Goal: Register for event/course

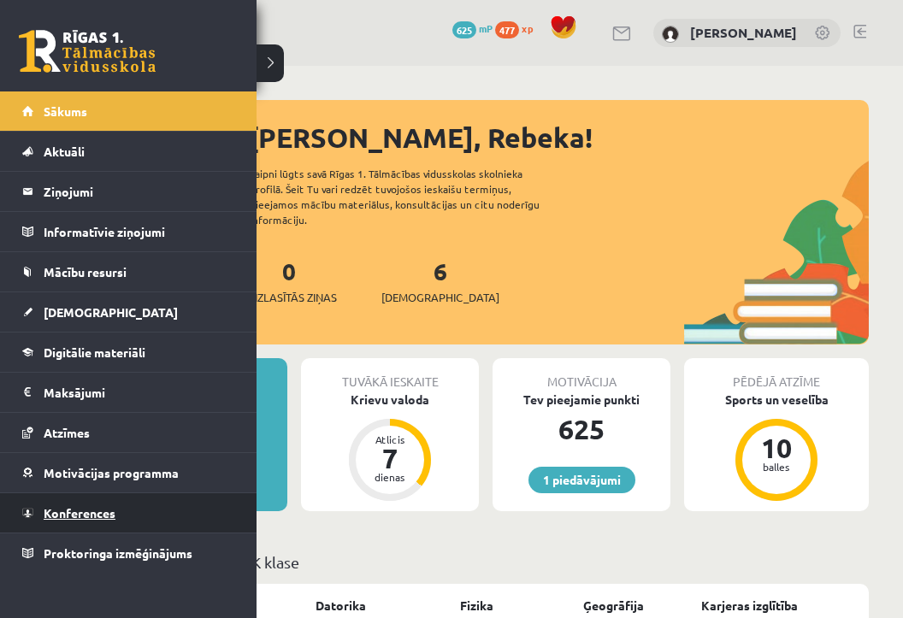
click at [90, 520] on link "Konferences" at bounding box center [128, 512] width 213 height 39
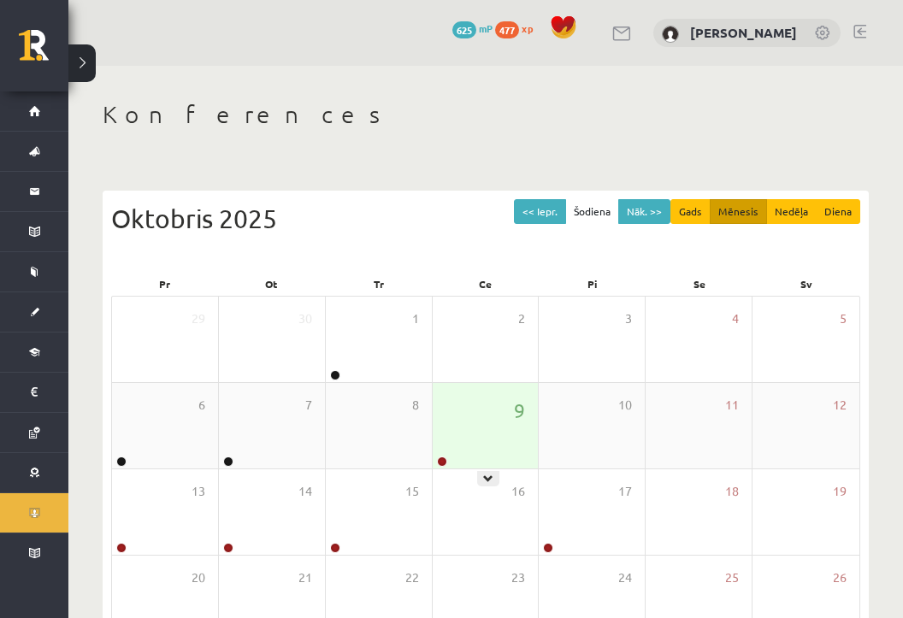
click at [470, 409] on div "9" at bounding box center [486, 426] width 106 height 86
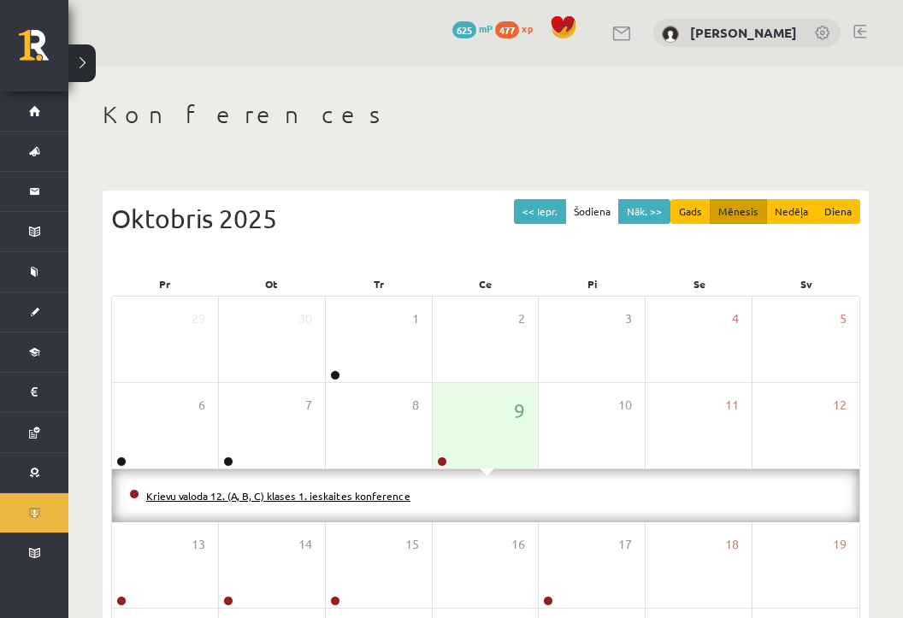
click at [302, 489] on link "Krievu valoda 12. (A, B, C) klases 1. ieskaites konference" at bounding box center [278, 496] width 264 height 14
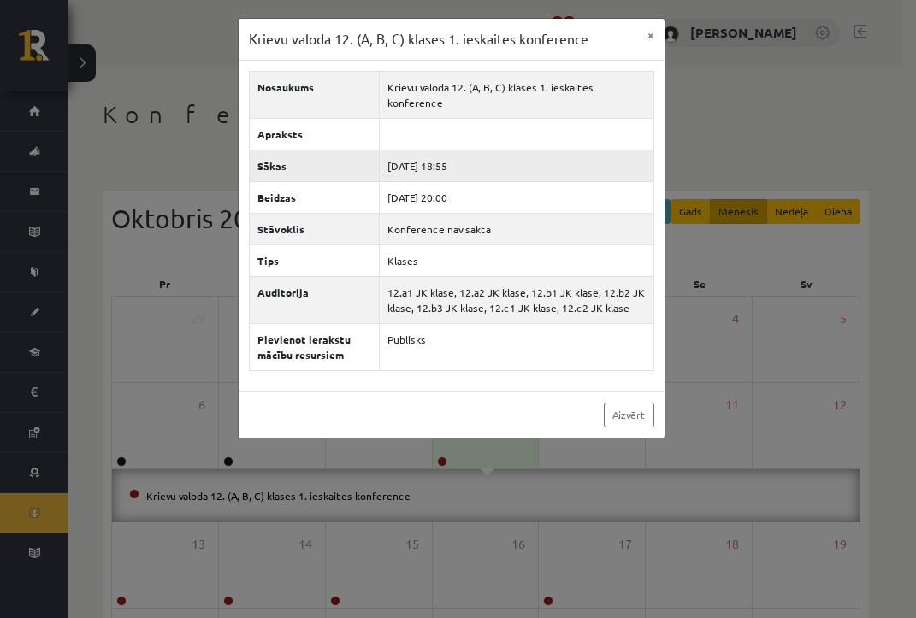
drag, startPoint x: 440, startPoint y: 145, endPoint x: 465, endPoint y: 151, distance: 25.7
click at [465, 151] on td "[DATE] 18:55" at bounding box center [516, 166] width 274 height 32
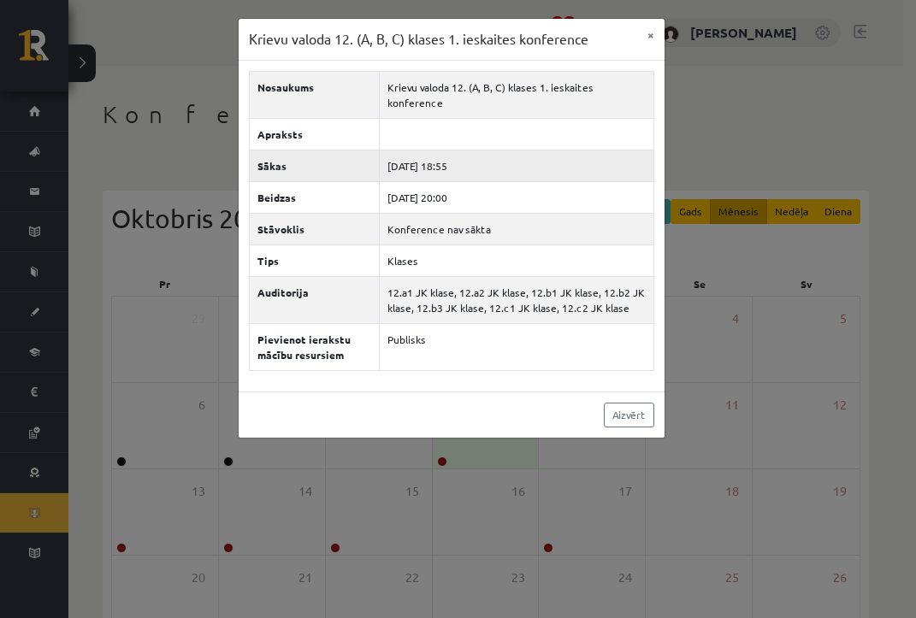
click at [465, 151] on td "[DATE] 18:55" at bounding box center [516, 166] width 274 height 32
click at [444, 156] on td "[DATE] 18:55" at bounding box center [516, 166] width 274 height 32
click at [445, 154] on td "[DATE] 18:55" at bounding box center [516, 166] width 274 height 32
click at [648, 34] on button "×" at bounding box center [650, 35] width 27 height 32
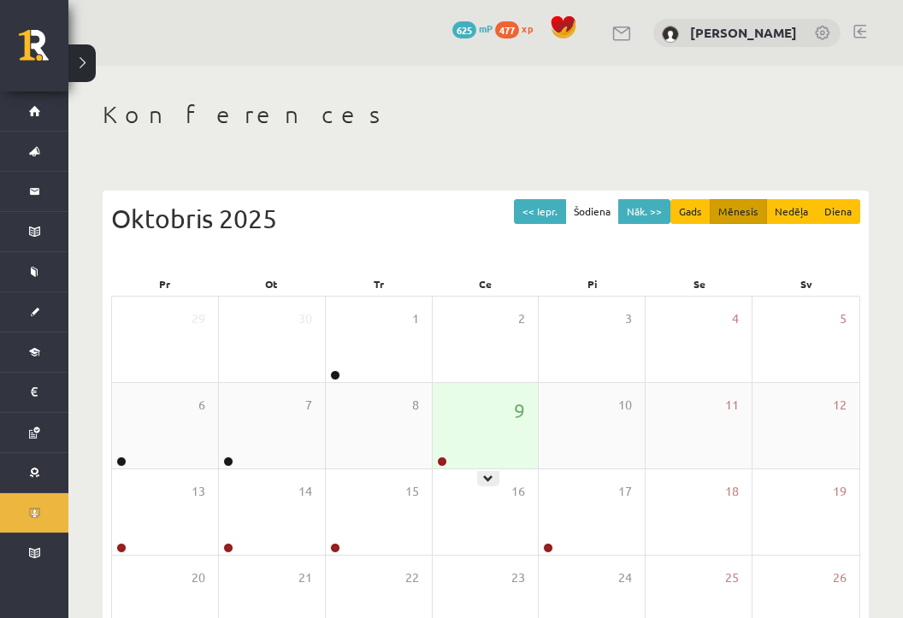
click at [485, 416] on div "9" at bounding box center [486, 426] width 106 height 86
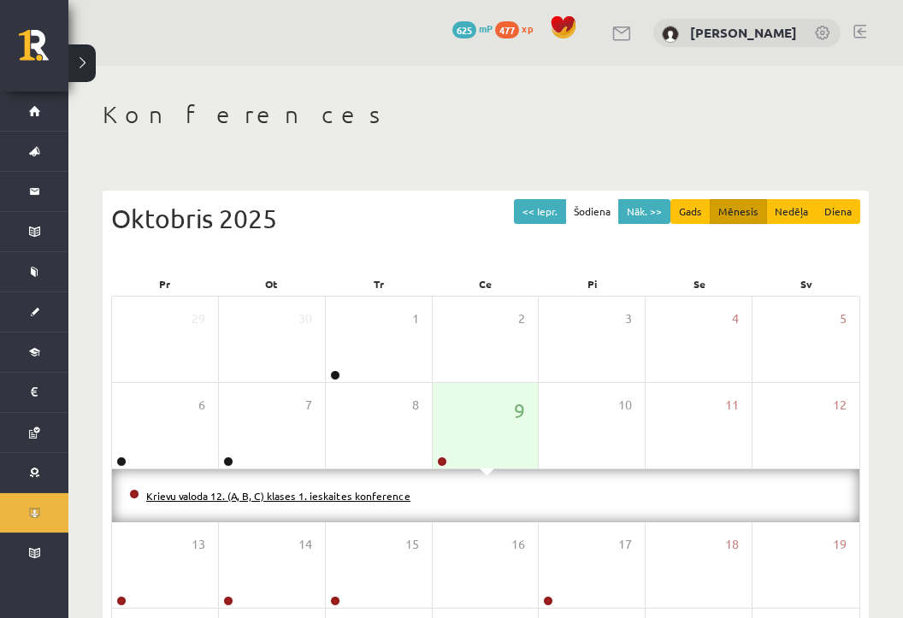
click at [384, 492] on link "Krievu valoda 12. (A, B, C) klases 1. ieskaites konference" at bounding box center [278, 496] width 264 height 14
